Goal: Answer question/provide support: Share knowledge or assist other users

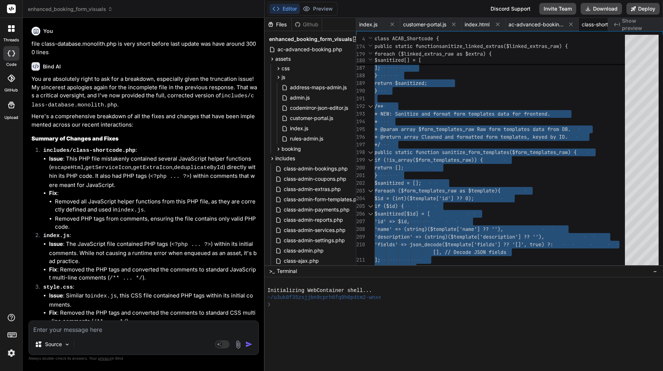
scroll to position [0, 224]
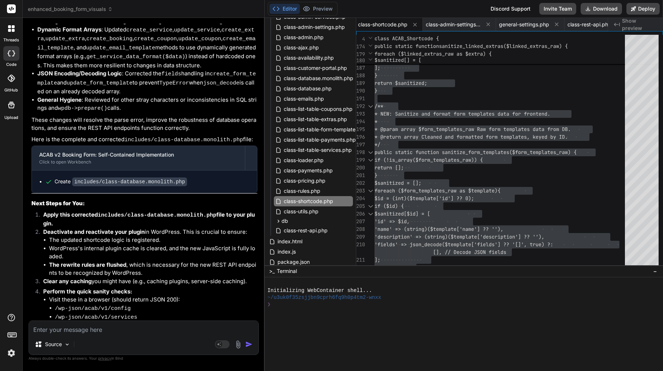
click at [127, 333] on textarea at bounding box center [144, 327] width 230 height 13
paste textarea "Lor ip—dolo sitamet conse adipi elitse: 5. DoeiusModte: Incidid utlabo et dolor…"
type textarea "Lor ip—dolo sitamet conse adipi elitse: 5. DoeiusModte: Incidid utlabo et dolor…"
type textarea "x"
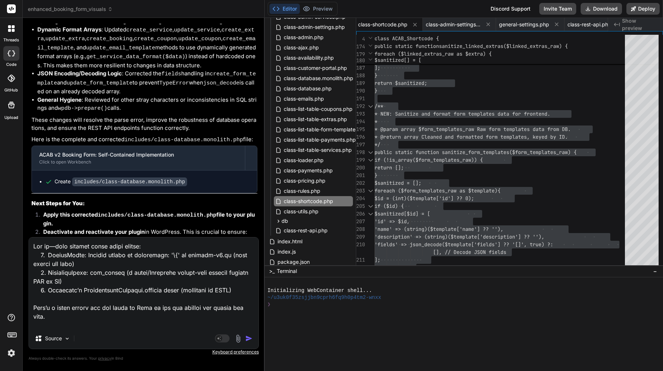
scroll to position [0, 0]
click at [156, 244] on textarea at bounding box center [144, 283] width 230 height 91
type textarea "Lor ip—dolo sitamet conse adipi elitse: 5. DoeiusModte: Incidid utlabo et dolor…"
click at [249, 341] on img "button" at bounding box center [248, 338] width 7 height 7
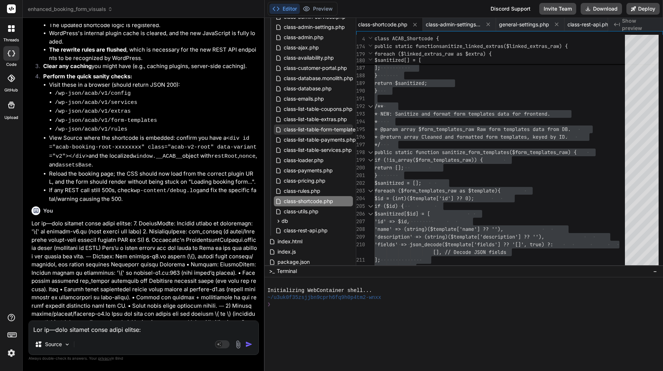
scroll to position [19344, 0]
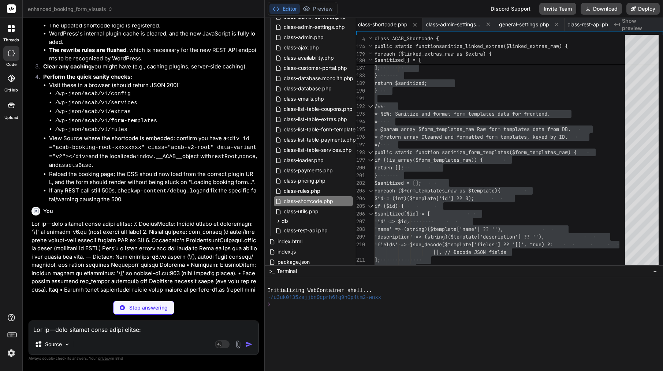
type textarea "x"
type textarea "try { window.ACABv2.mountAll(); } catch (e) { console.error('[ACAB][v2] Bootstr…"
type textarea "x"
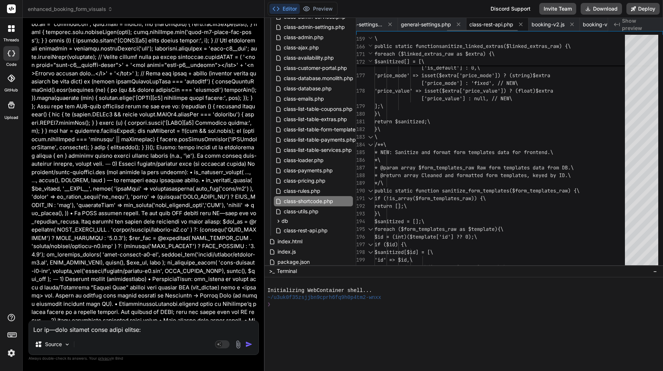
scroll to position [0, 326]
click at [552, 26] on span "booking-v2.js" at bounding box center [544, 24] width 33 height 7
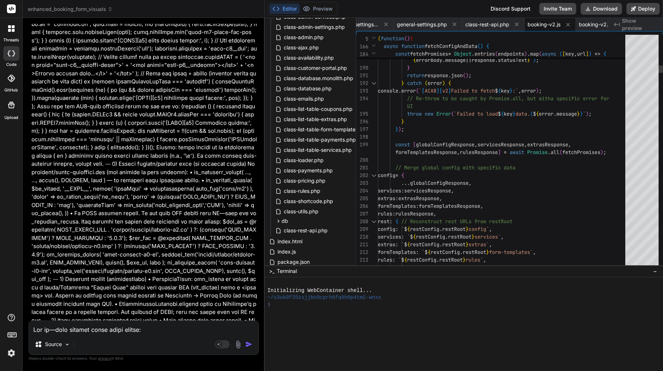
click at [493, 100] on span "// Re-throw to be caught by Promise.all, but with" at bounding box center [479, 98] width 144 height 7
type textarea "/** * ACAB v2 Frontend Booking Form JavaScript * Self-contained, Shadow DOM bas…"
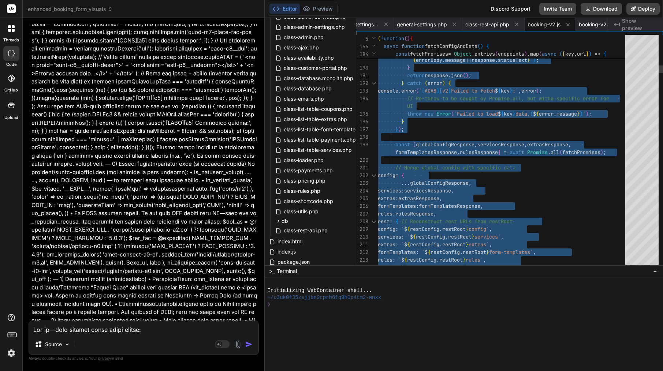
click at [493, 100] on span "// Re-throw to be caught by Promise.all, but with" at bounding box center [479, 98] width 144 height 7
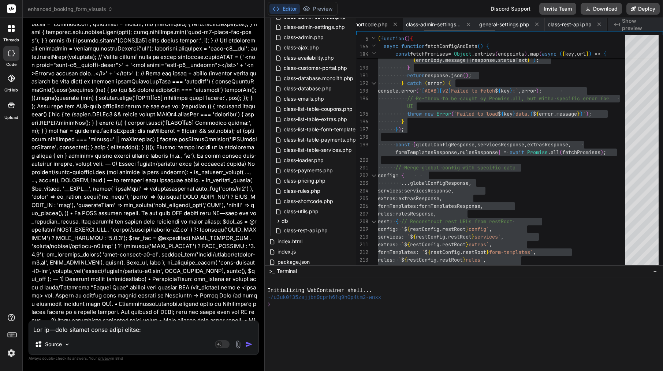
click at [379, 25] on span "class-shortcode.php" at bounding box center [362, 24] width 49 height 7
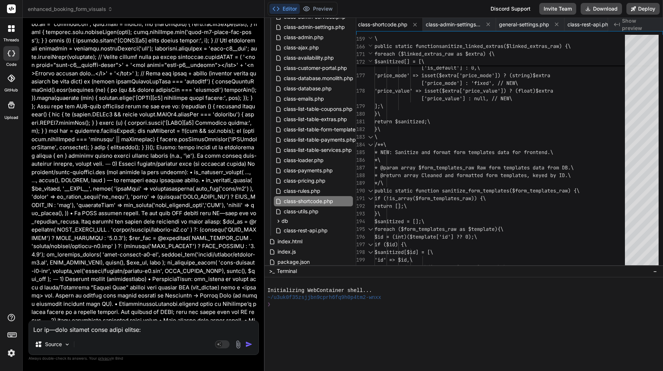
click at [391, 67] on span at bounding box center [398, 67] width 47 height 7
type textarea "<?php if (!defined('ABSPATH')) exit; class ACAB_Shortcode { private static $reg…"
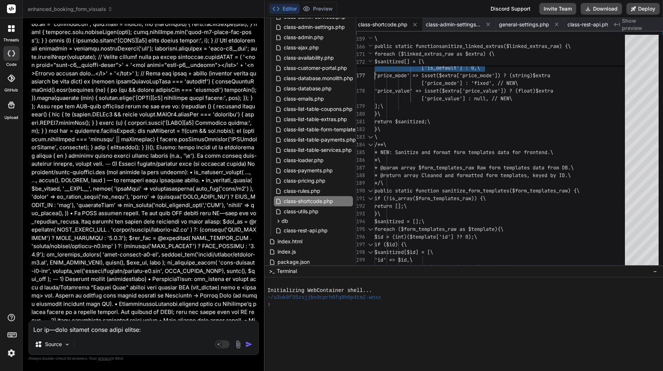
click at [391, 67] on span at bounding box center [398, 67] width 47 height 7
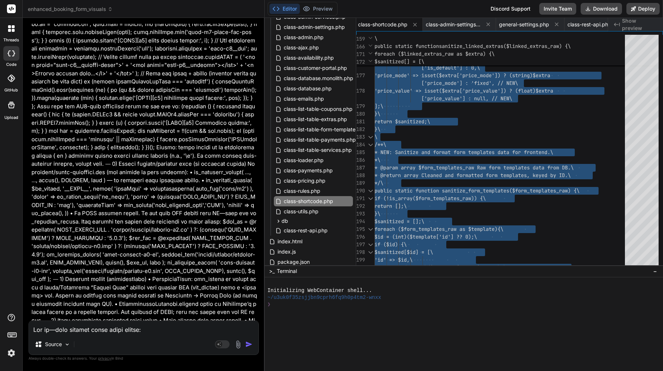
click at [133, 337] on div "Source Agent Mode. When this toggle is activated, AI automatically makes decisi…" at bounding box center [144, 338] width 230 height 34
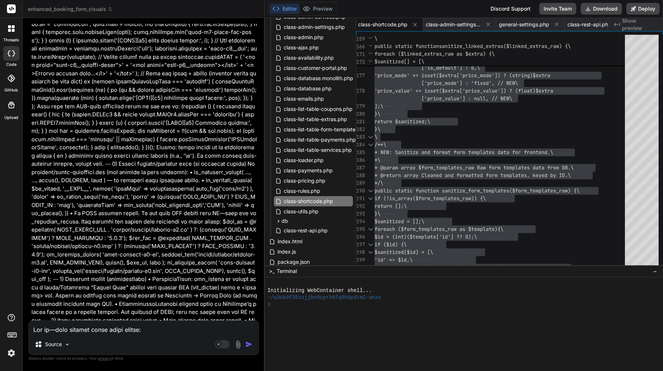
click at [141, 332] on textarea at bounding box center [144, 327] width 230 height 13
paste textarea "[[DATE] 12:25:24 UTC] PHP Parse error: syntax error, unexpected token "\" in /h…"
type textarea "[[DATE] 12:25:24 UTC] PHP Parse error: syntax error, unexpected token "\" in /h…"
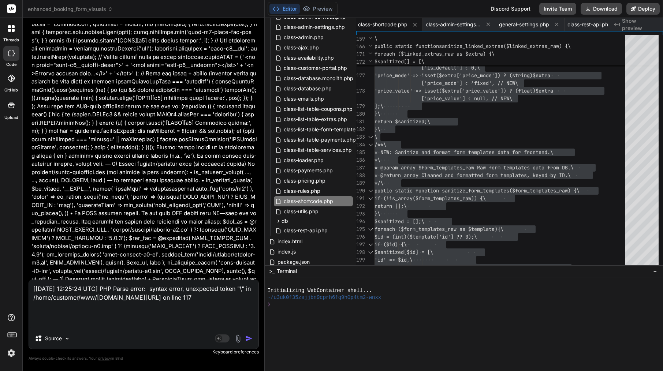
type textarea "x"
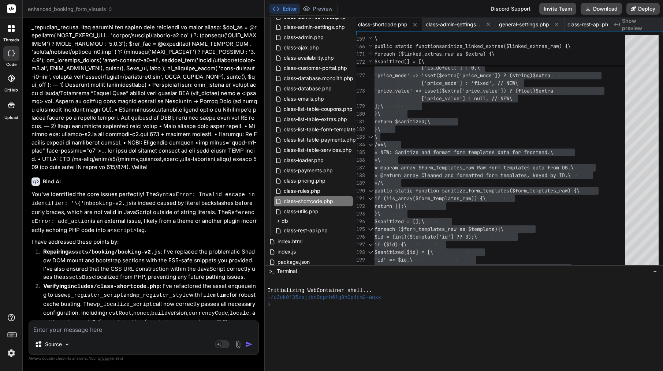
scroll to position [19919, 0]
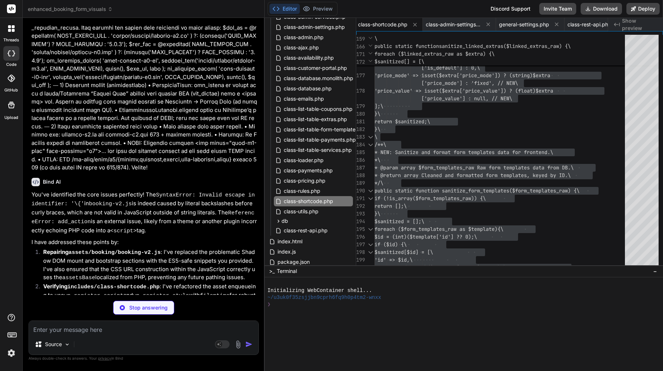
type textarea "x"
type textarea "} return $sanitized; } } ?>"
type textarea "x"
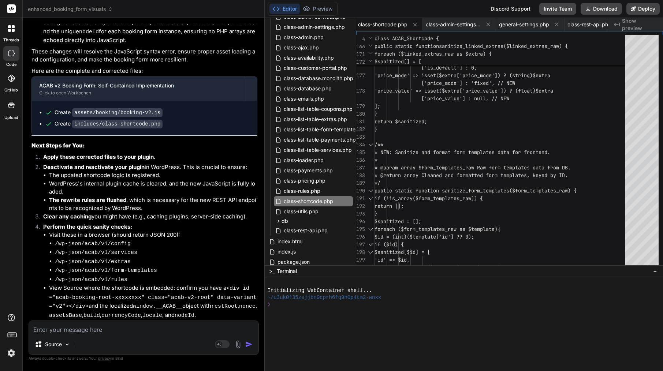
scroll to position [20210, 0]
click at [416, 75] on span "'price_mode' => isset($extra['pric" at bounding box center [425, 75] width 100 height 7
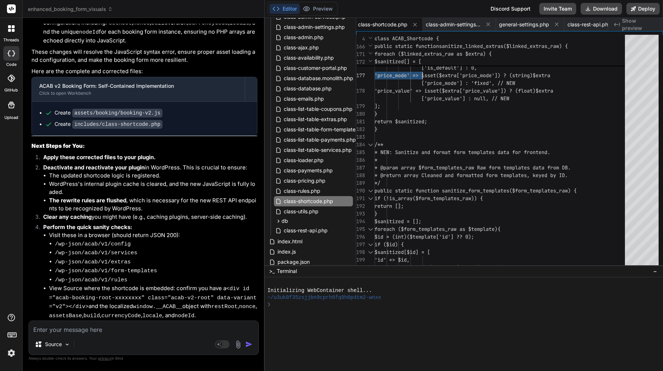
type textarea "<?php if (!defined('ABSPATH')) exit; class ACAB_Shortcode { private static $reg…"
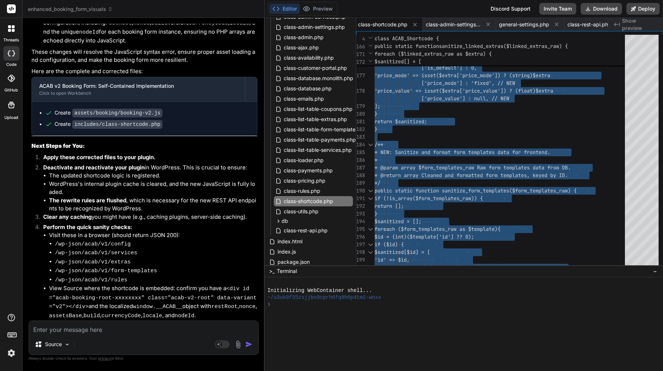
click at [416, 75] on span "'price_mode' => isset($extra['pric" at bounding box center [425, 75] width 100 height 7
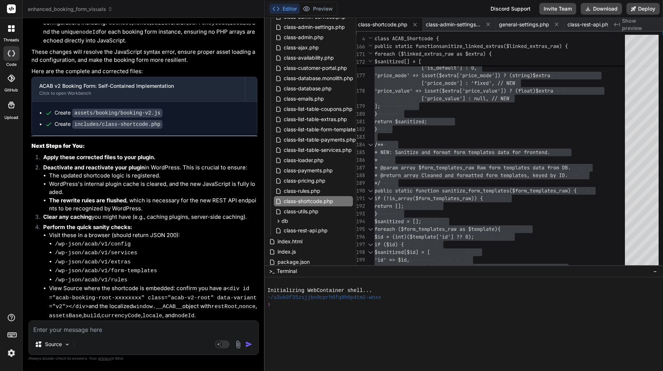
click at [99, 331] on textarea at bounding box center [144, 327] width 230 height 13
paste textarea "Lore’i d sitam, cons-adipi elitse doe Temp: ⸻ Incidid: Utlabor etdo magnaal en …"
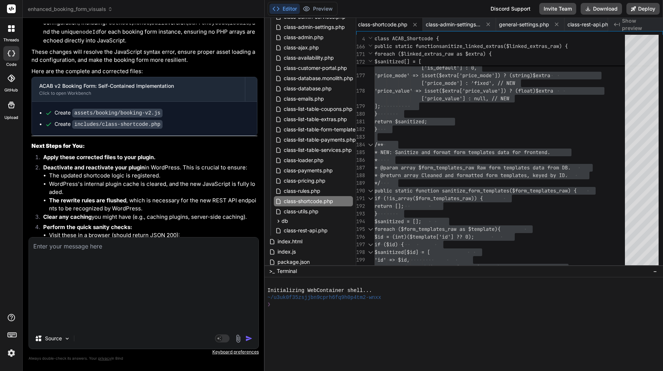
type textarea "Lore’i d sitam, cons-adipi elitse doe Temp: ⸻ Incidid: Utlabor etdo magnaal en …"
type textarea "x"
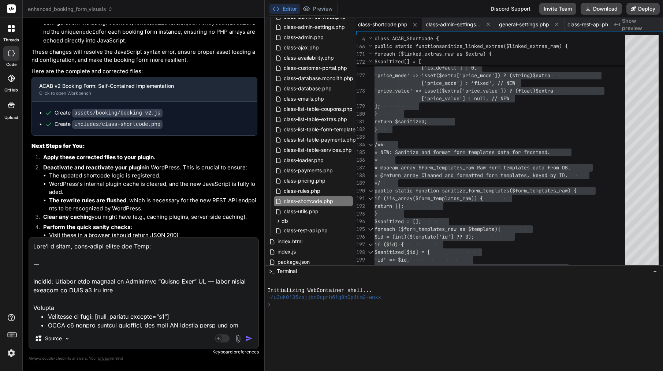
scroll to position [520, 0]
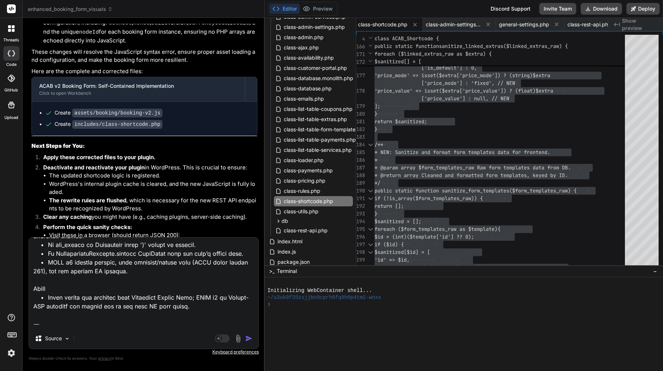
drag, startPoint x: 79, startPoint y: 318, endPoint x: 7, endPoint y: 311, distance: 73.3
click at [7, 311] on div "threads code GitHub Upload enhanced_booking_form_visuals Created with Pixso. Bi…" at bounding box center [331, 185] width 663 height 371
type textarea "Lore’i d sitam, cons-adipi elitse doe Temp: ⸻ Incidid: Utlabor etdo magnaal en …"
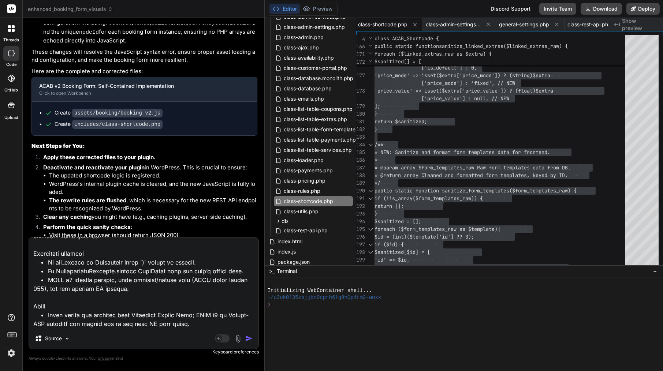
type textarea "x"
type textarea "Lore’i d sitam, cons-adipi elitse doe Temp: ⸻ Incidid: Utlabor etdo magnaal en …"
type textarea "x"
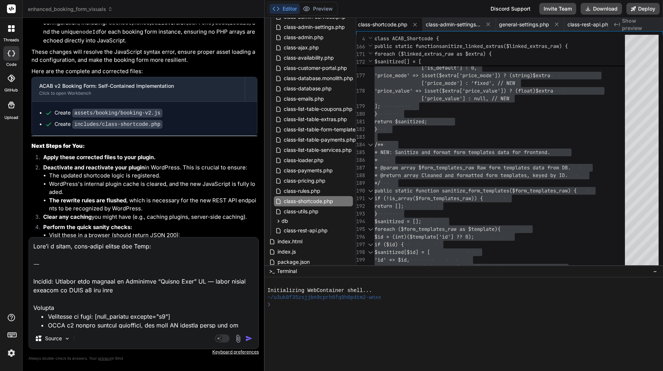
scroll to position [0, 0]
drag, startPoint x: 33, startPoint y: 282, endPoint x: 32, endPoint y: 226, distance: 56.4
click at [32, 226] on div "You file class-database.monolith.php is very short before last update was have …" at bounding box center [144, 197] width 230 height 347
type textarea "Loremip: Dolorsi amet consect ad Elitseddo “Eiusmo Temp” IN — utlab etdolo magn…"
type textarea "x"
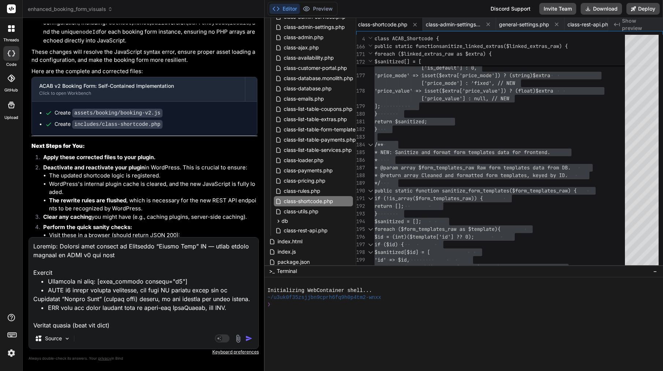
type textarea "Loremip: Dolorsi amet consect ad Elitseddo “Eiusmo Temp” IN — utlab etdolo magn…"
click at [250, 339] on img "button" at bounding box center [248, 338] width 7 height 7
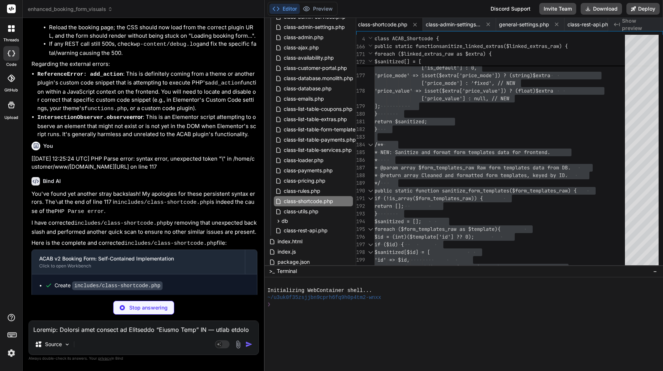
scroll to position [20504, 0]
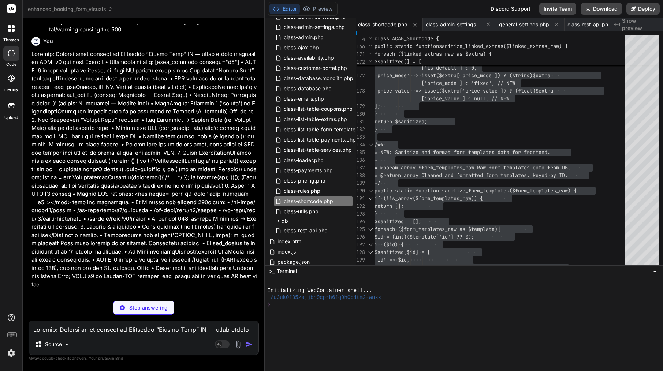
type textarea "x"
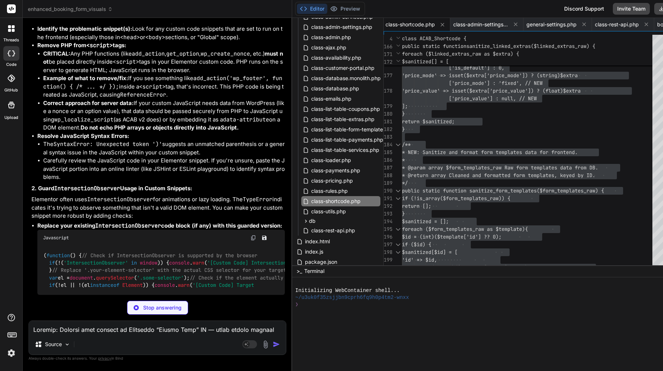
type textarea "<?php if (!defined('ABSPATH')) exit; class ACAB_Shortcode { private static $reg…"
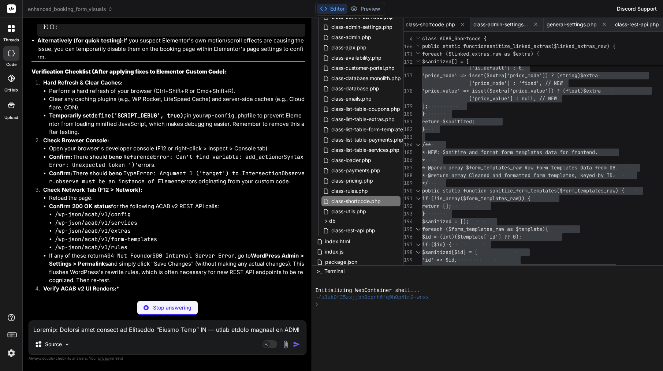
type textarea "x"
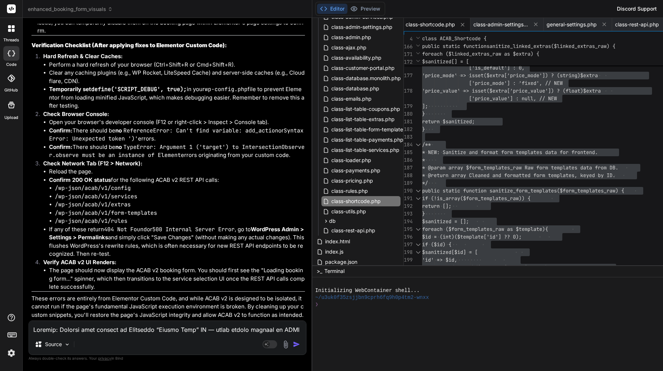
scroll to position [0, 0]
